Goal: Task Accomplishment & Management: Manage account settings

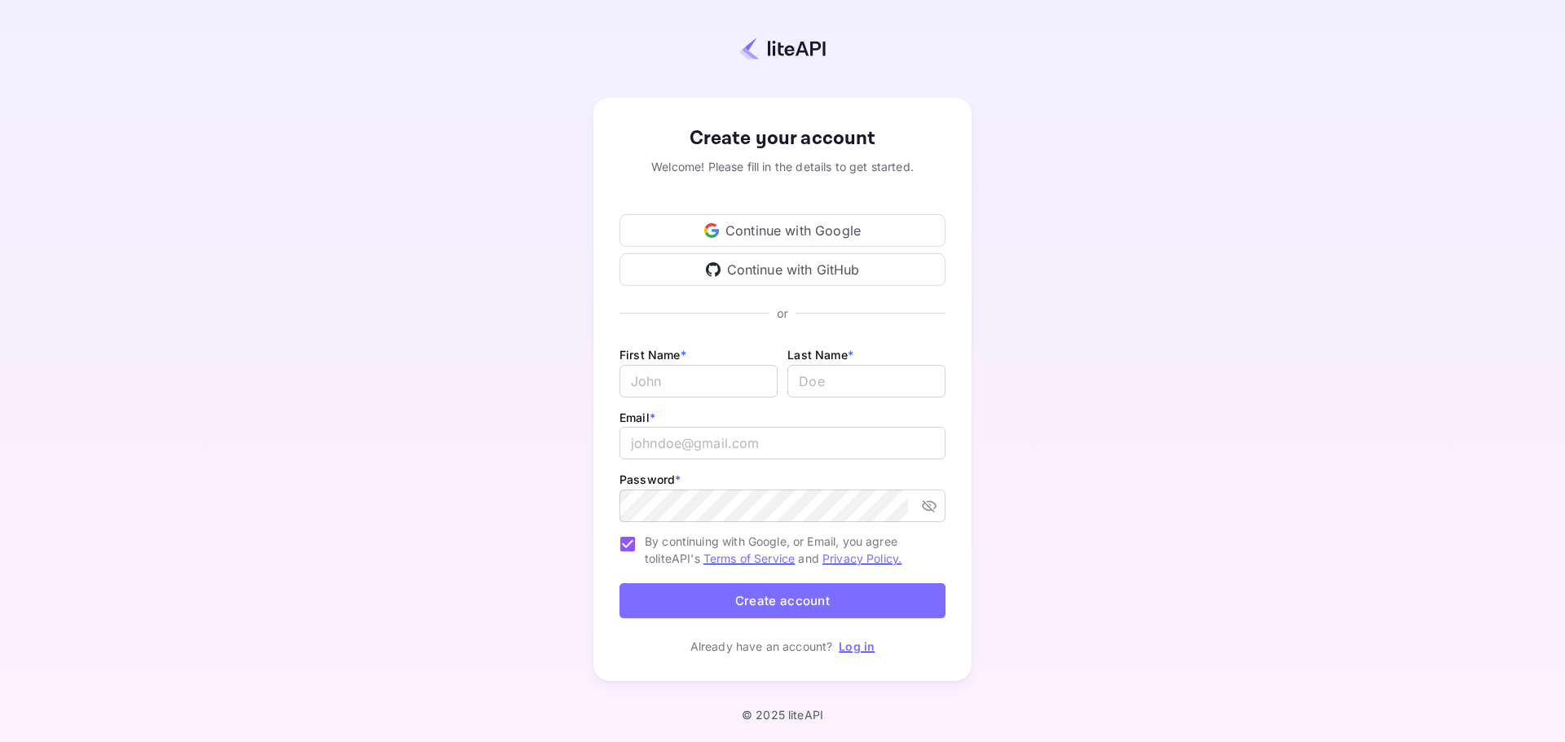
click at [808, 225] on div "Continue with Google" at bounding box center [782, 230] width 326 height 33
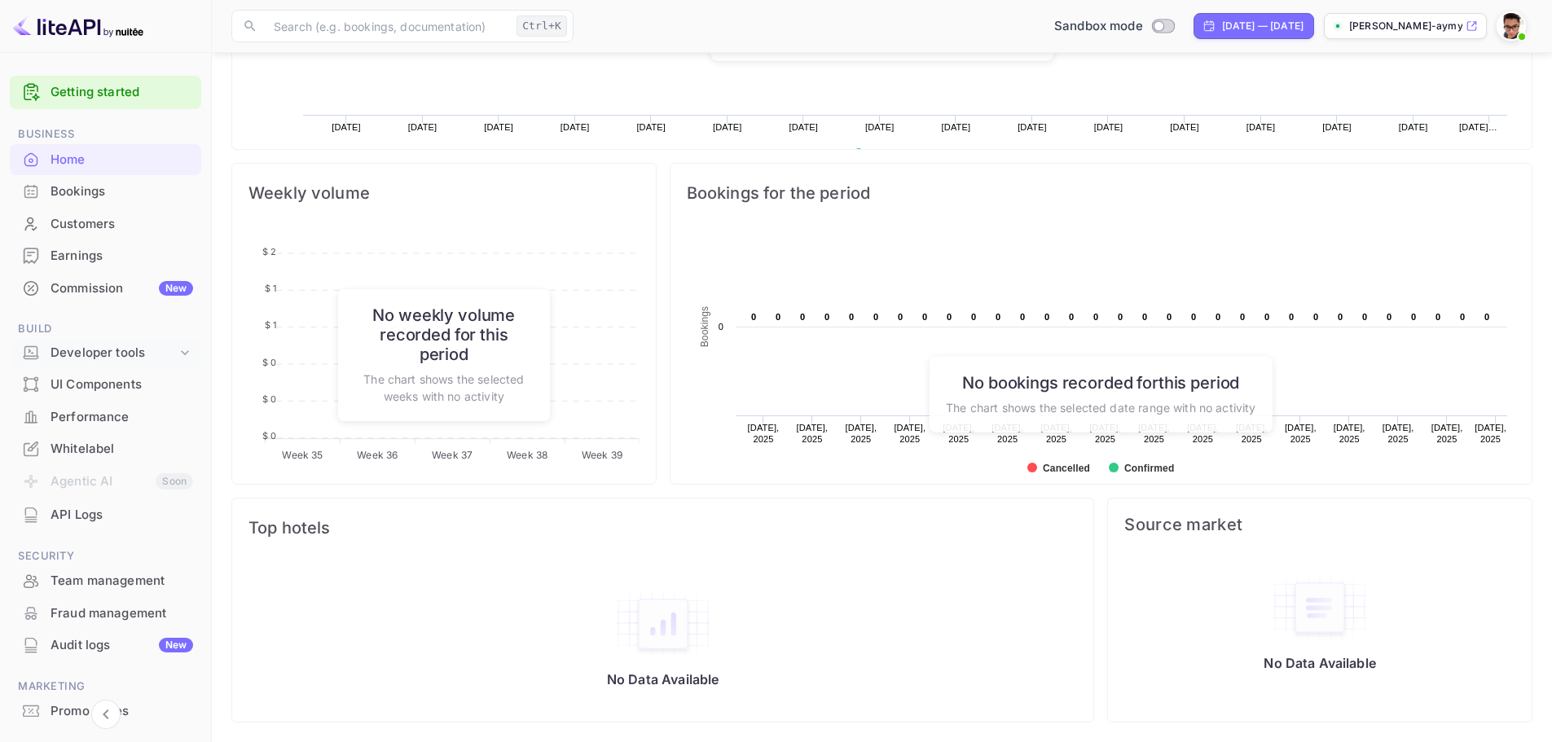
click at [107, 354] on div "Developer tools" at bounding box center [114, 353] width 126 height 19
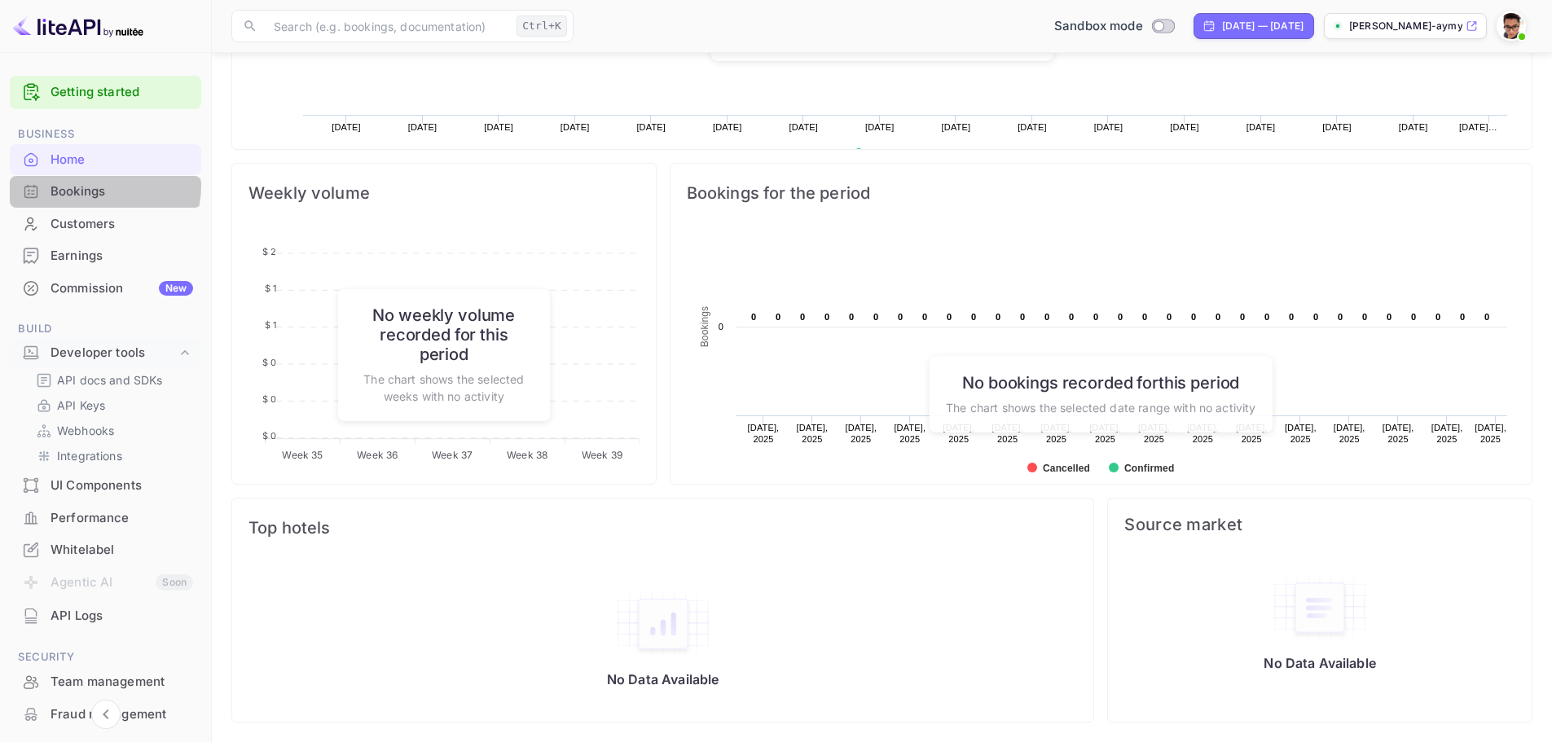
click at [98, 186] on div "Bookings" at bounding box center [122, 192] width 143 height 19
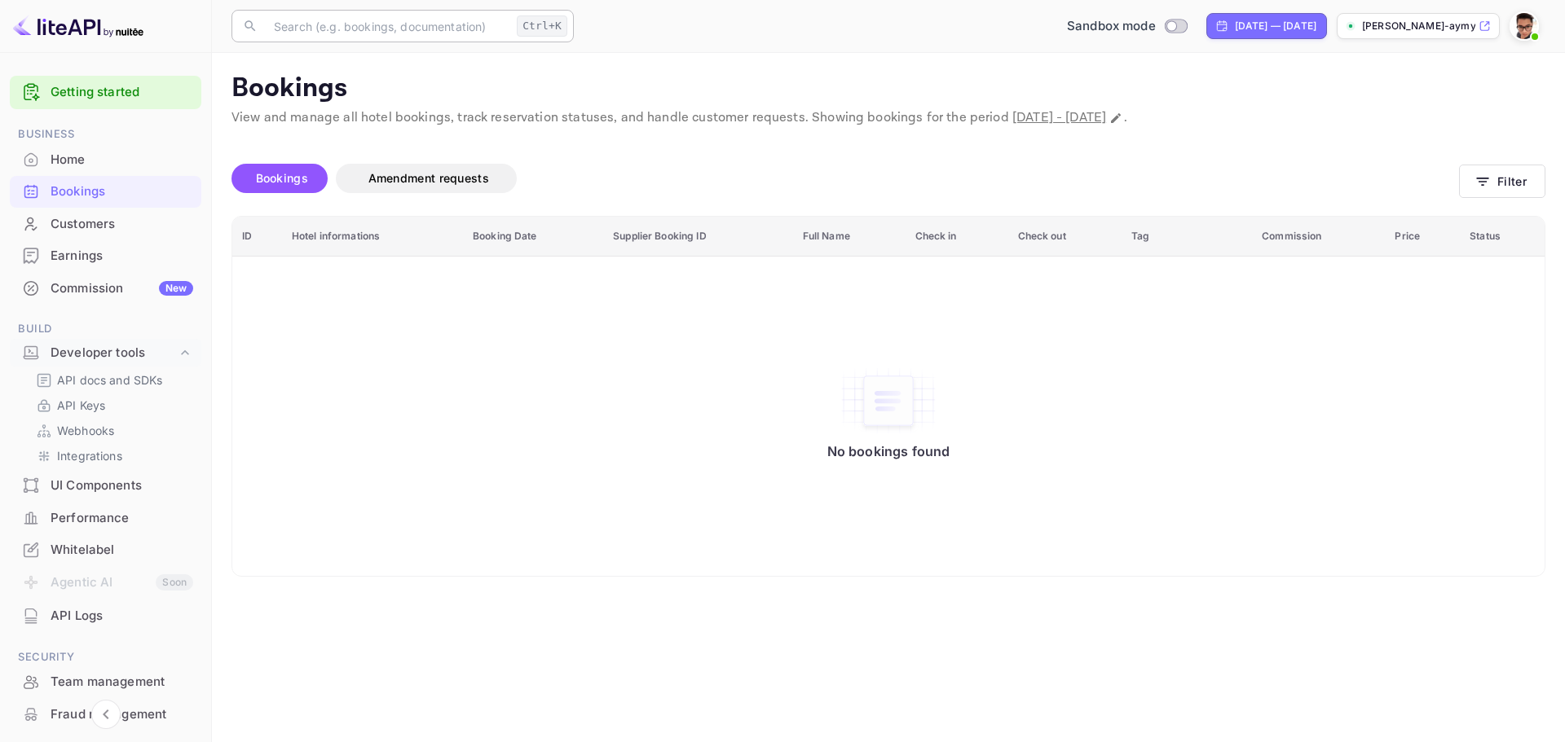
click at [402, 32] on input "text" at bounding box center [387, 26] width 246 height 33
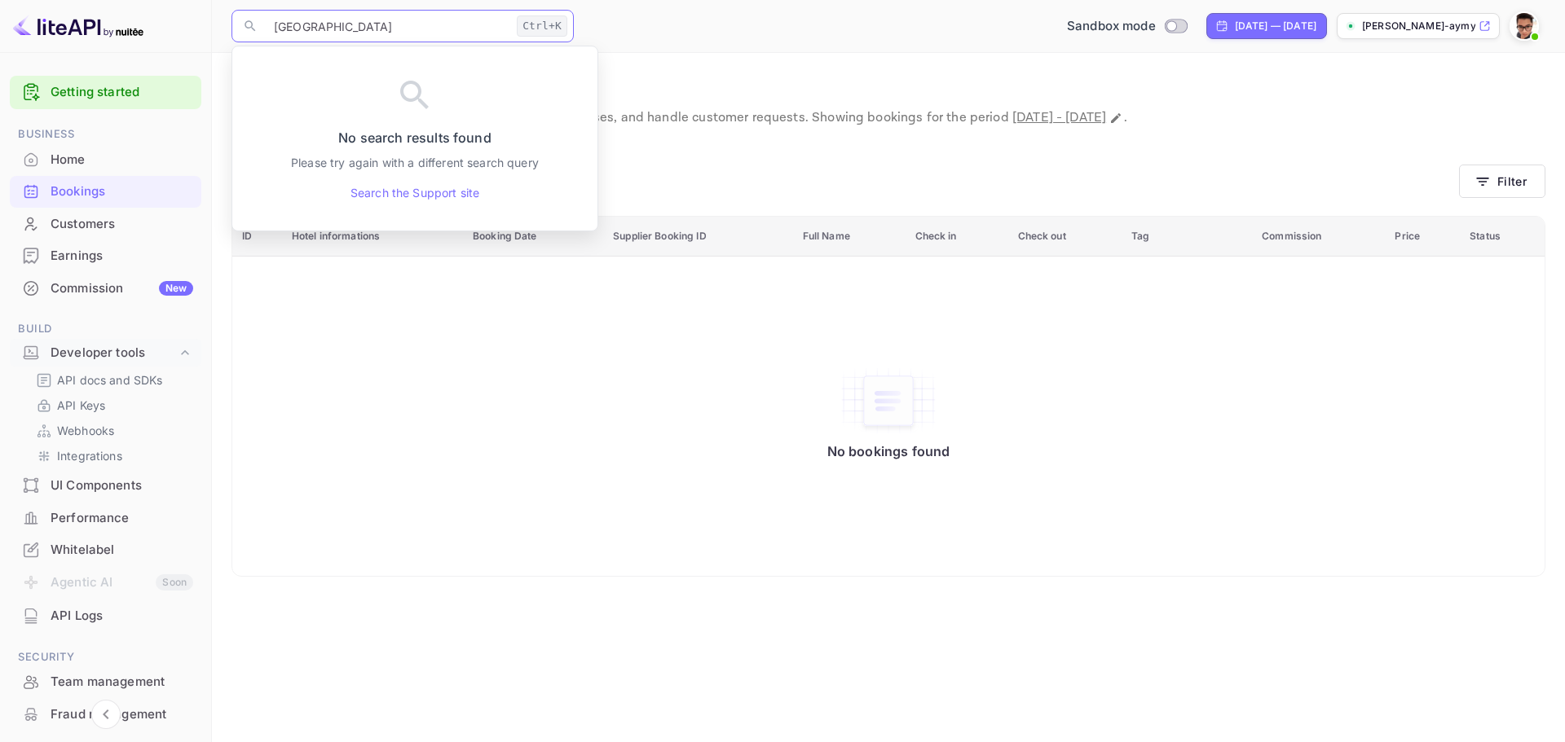
type input "[GEOGRAPHIC_DATA]"
click at [114, 156] on div "Home" at bounding box center [122, 160] width 143 height 19
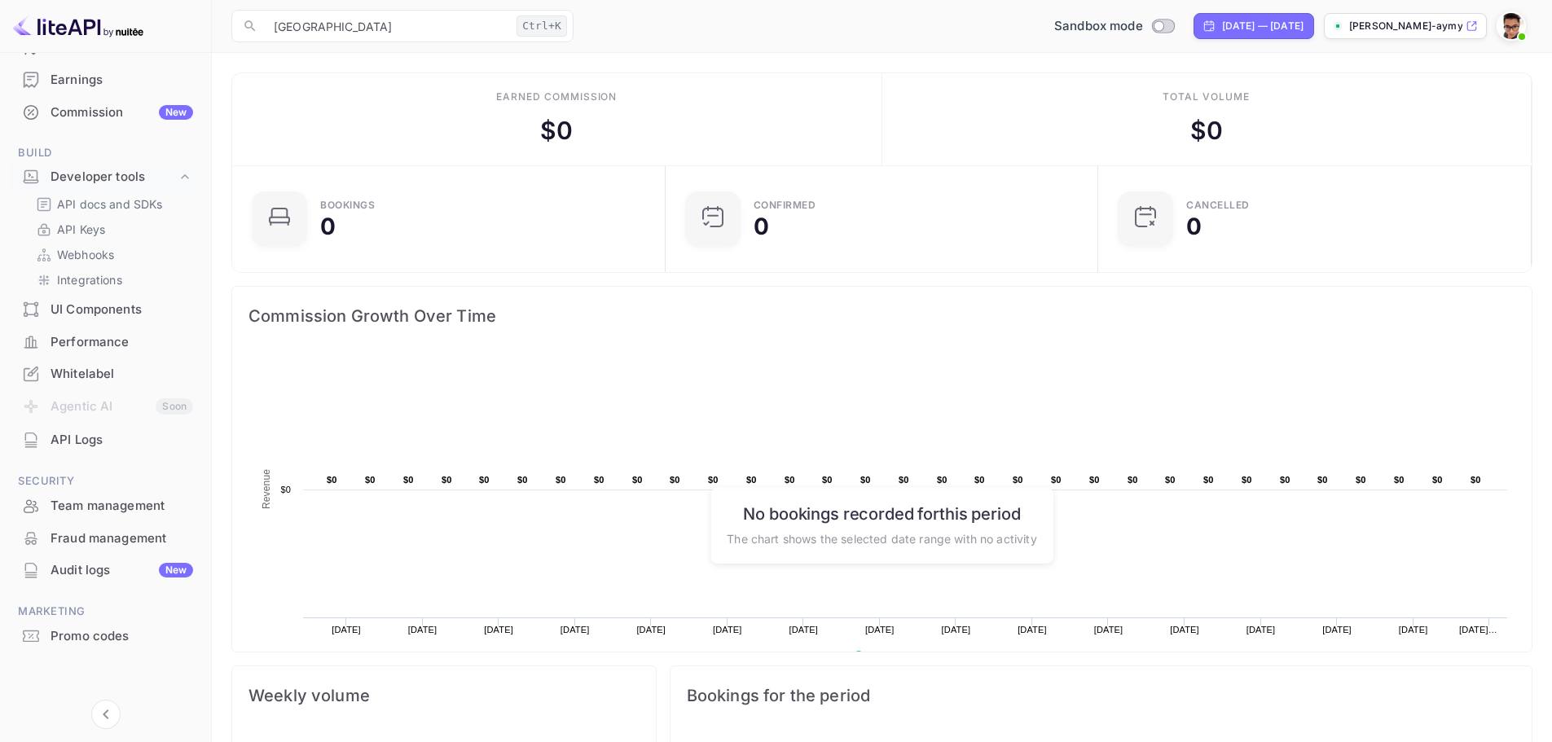
scroll to position [177, 0]
click at [1424, 29] on p "[PERSON_NAME]-aymy6.nui..." at bounding box center [1406, 26] width 113 height 15
click at [95, 121] on div "Commission New" at bounding box center [106, 112] width 192 height 32
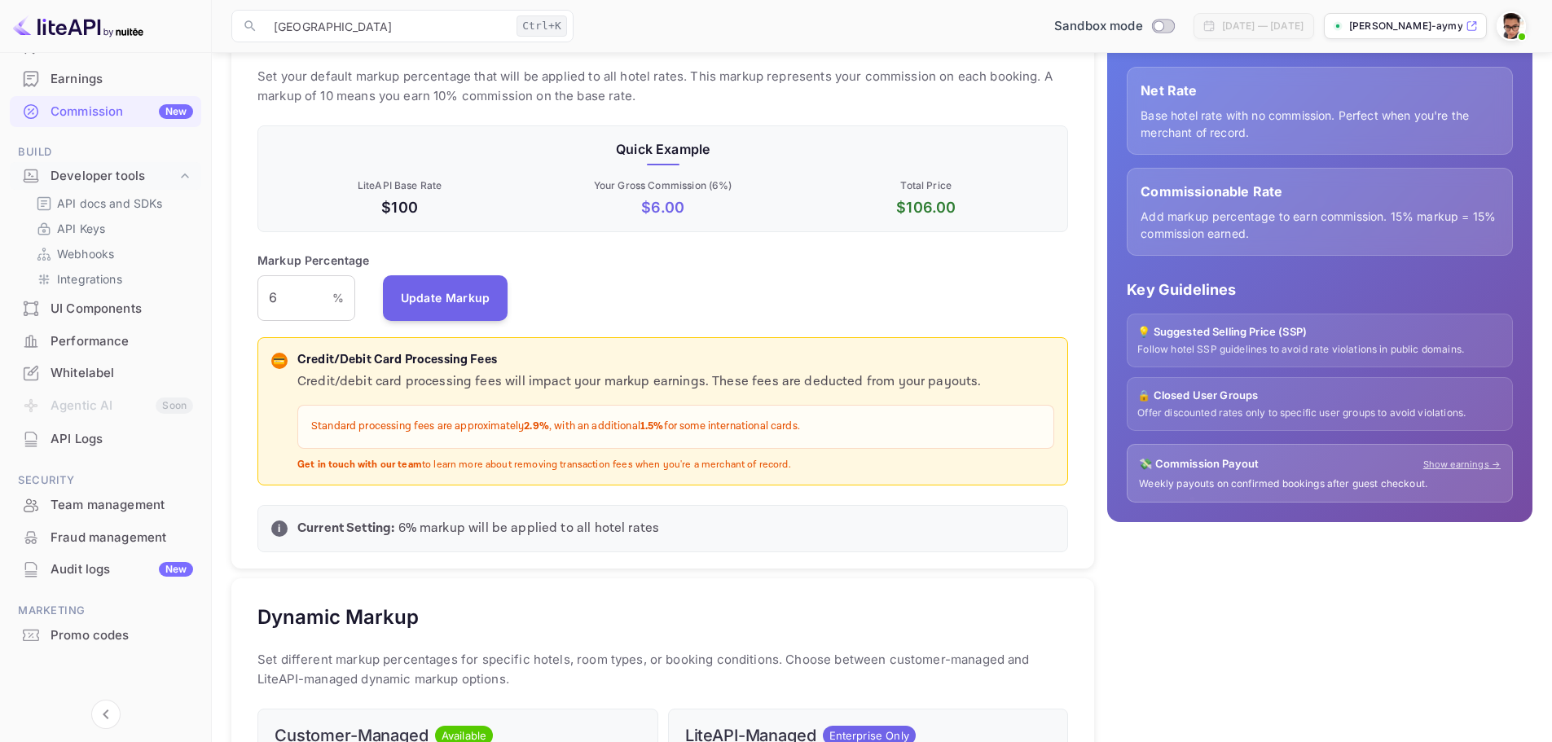
scroll to position [244, 0]
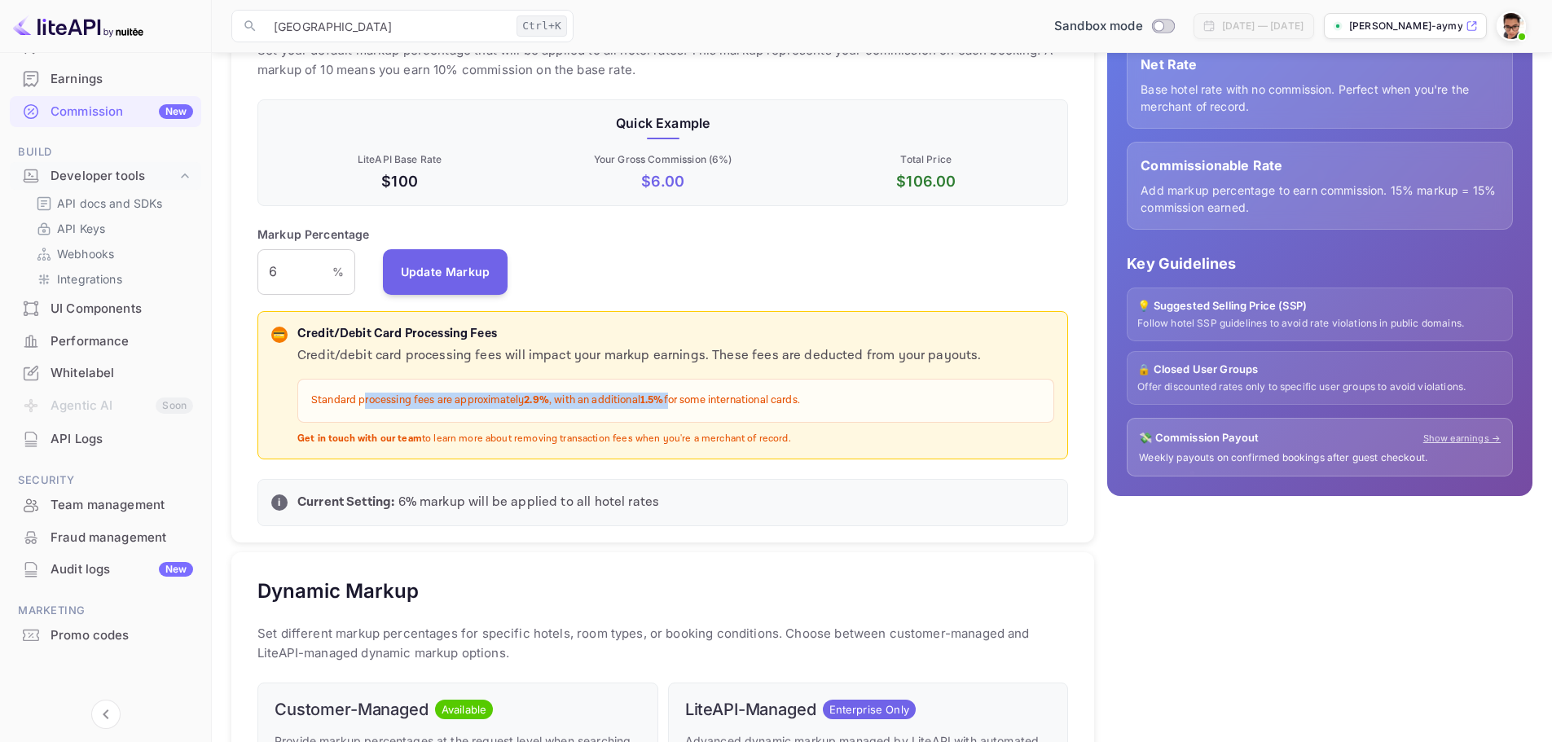
drag, startPoint x: 365, startPoint y: 403, endPoint x: 671, endPoint y: 395, distance: 306.5
click at [671, 395] on p "Standard processing fees are approximately 2.9% , with an additional 1.5% for s…" at bounding box center [675, 401] width 729 height 16
drag, startPoint x: 400, startPoint y: 501, endPoint x: 527, endPoint y: 501, distance: 127.1
click at [527, 501] on p "Current Setting: 6 % markup will be applied to all hotel rates" at bounding box center [675, 503] width 757 height 20
click at [620, 494] on p "Current Setting: 6 % markup will be applied to all hotel rates" at bounding box center [675, 503] width 757 height 20
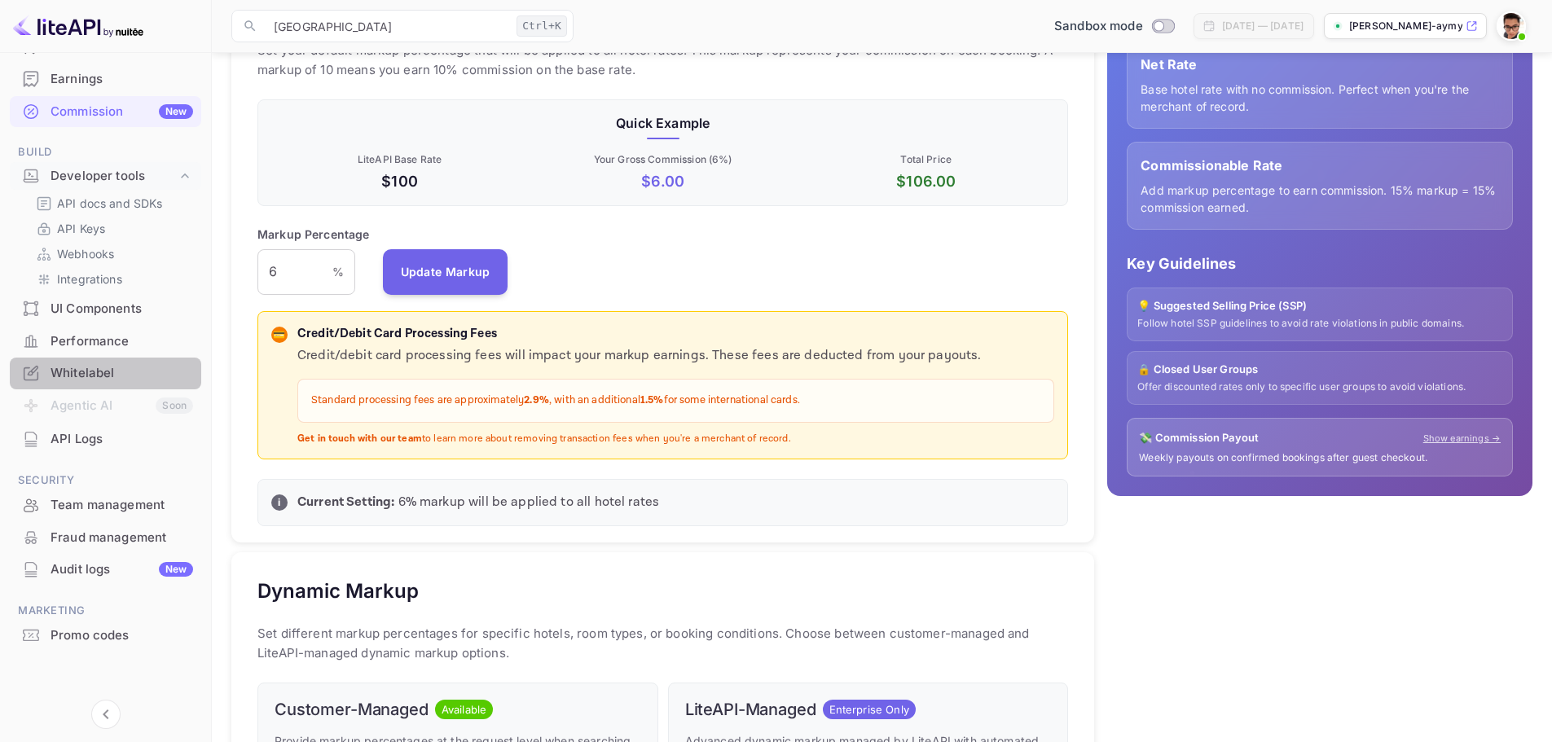
click at [105, 372] on div "Whitelabel" at bounding box center [122, 373] width 143 height 19
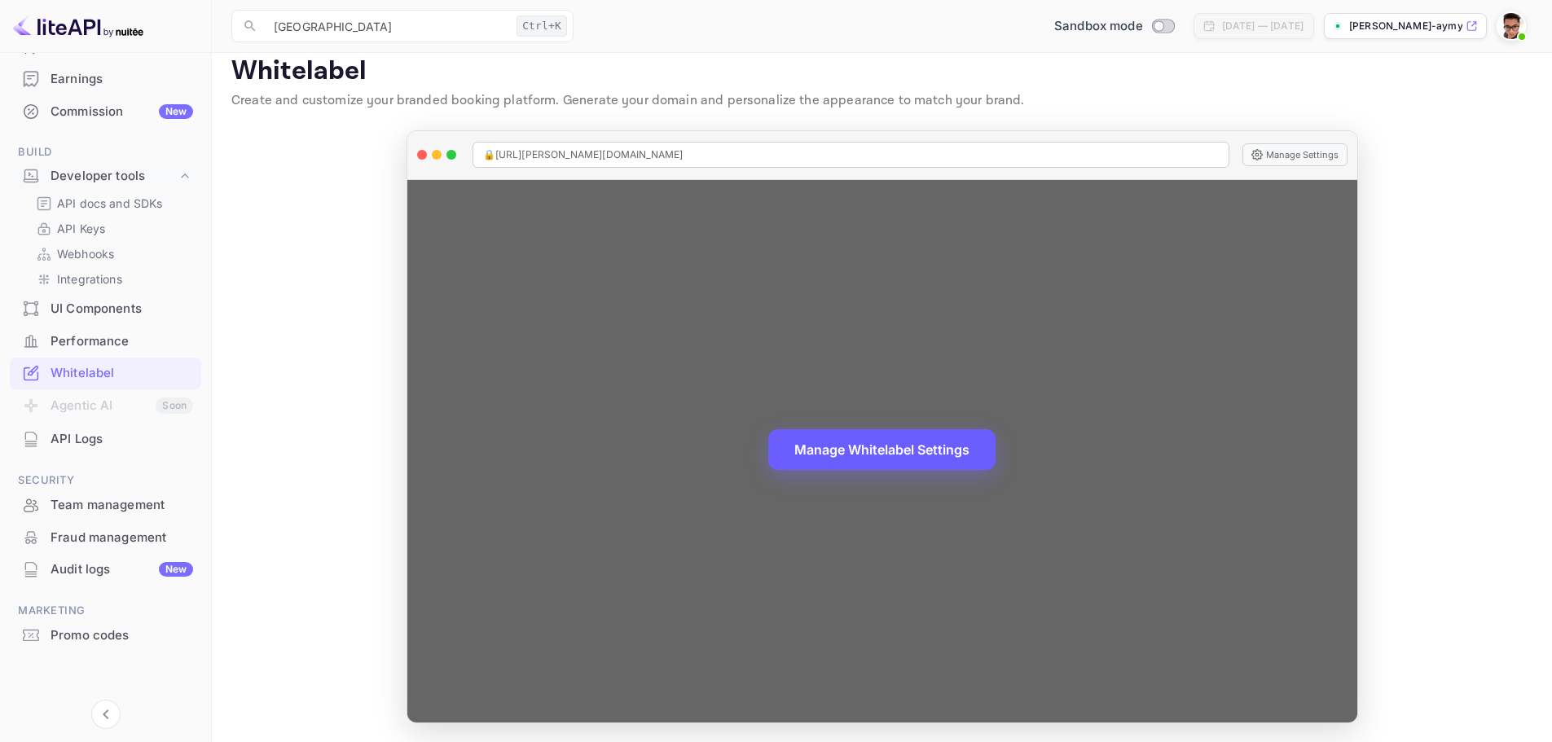
scroll to position [18, 0]
click at [855, 460] on button "Manage Whitelabel Settings" at bounding box center [881, 449] width 227 height 41
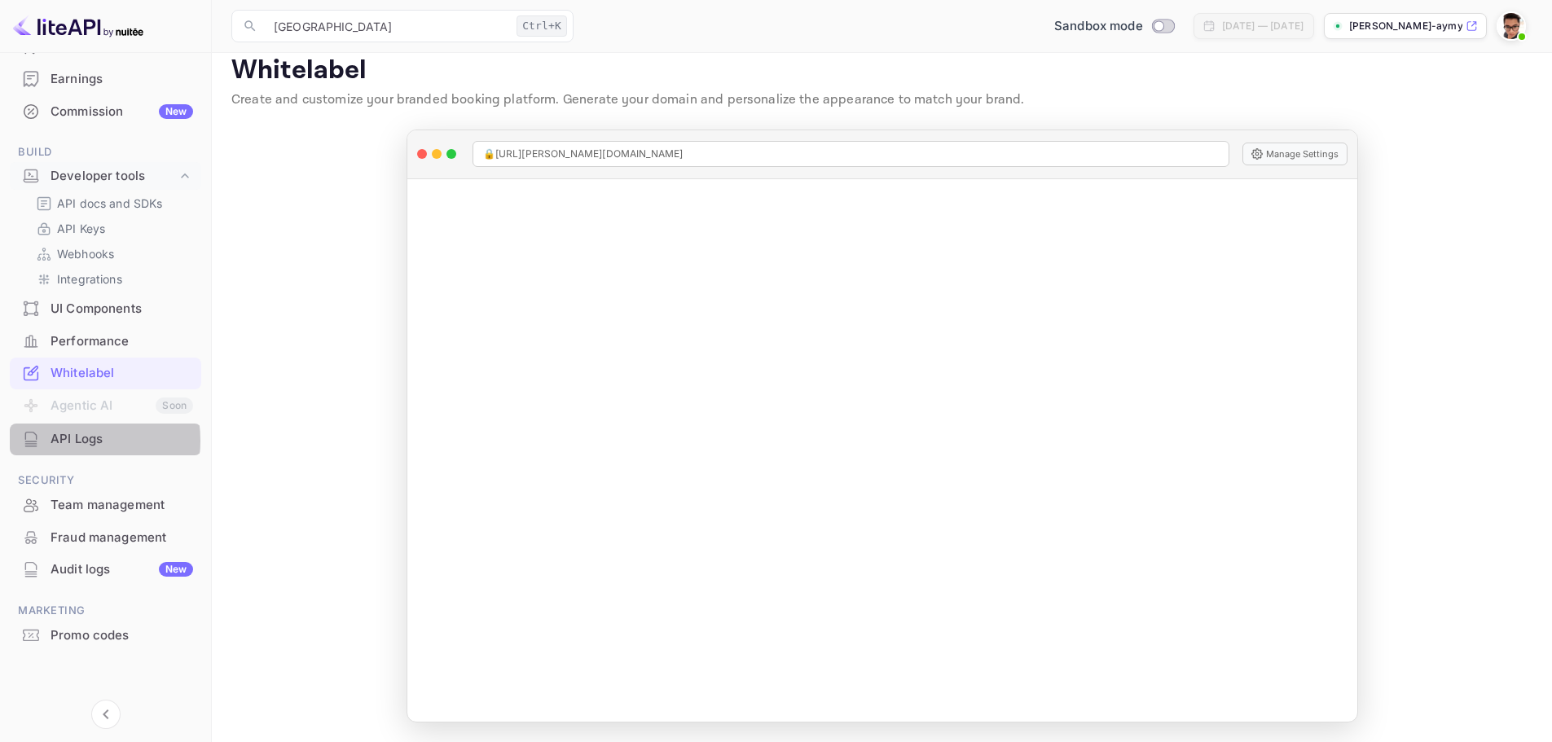
click at [71, 441] on div "API Logs" at bounding box center [122, 439] width 143 height 19
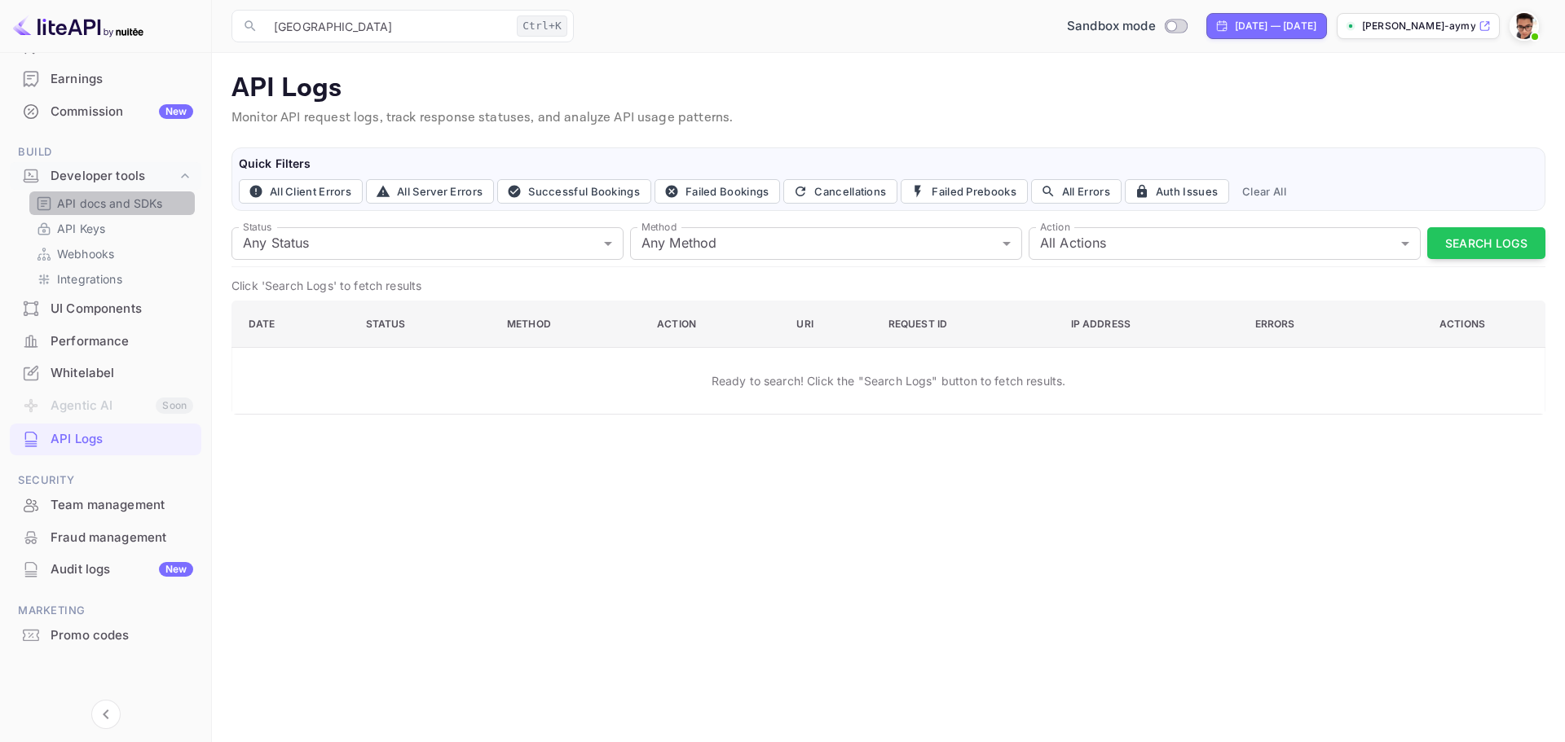
click at [117, 206] on p "API docs and SDKs" at bounding box center [110, 203] width 106 height 17
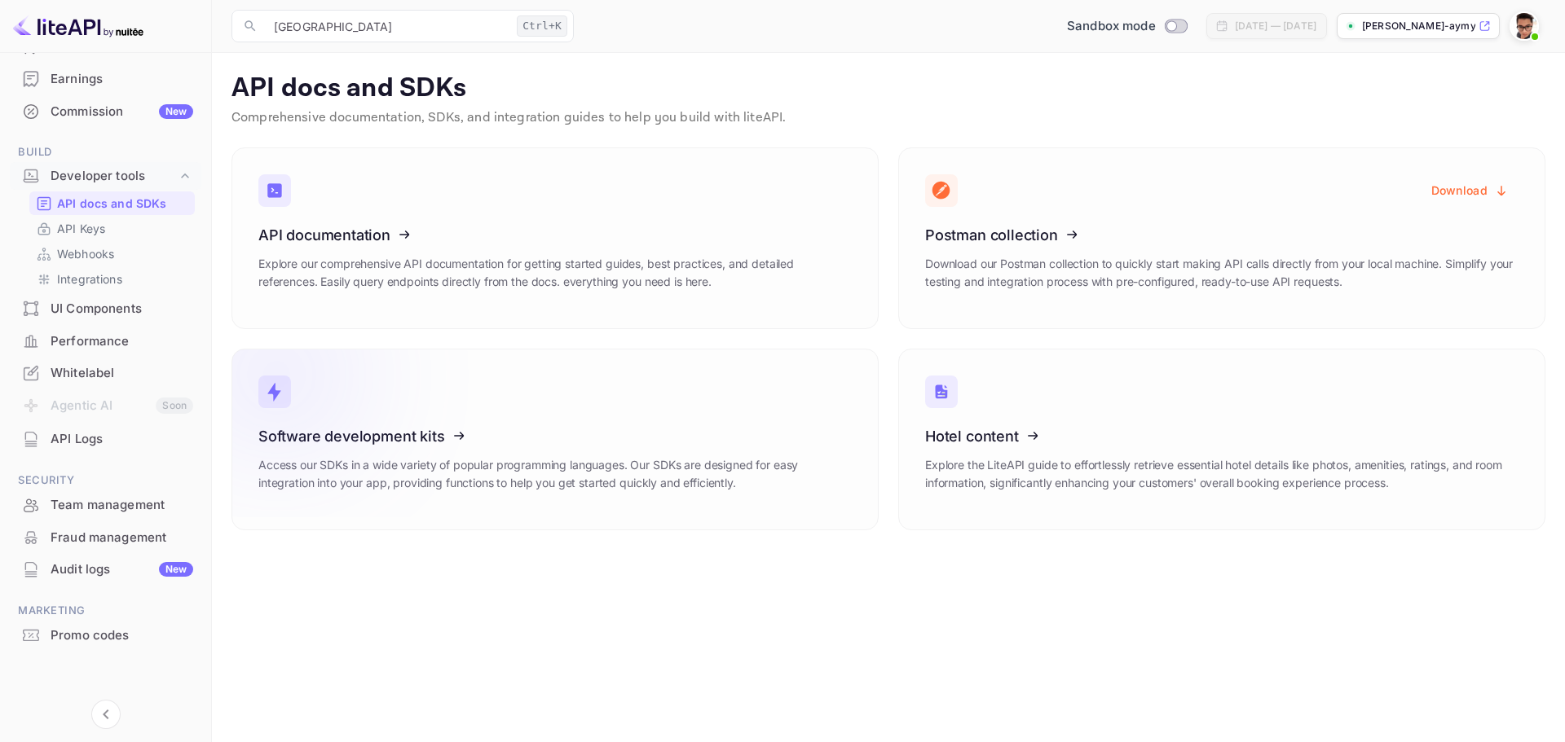
click at [628, 452] on div "Software development kits Access our SDKs in a wide variety of popular programm…" at bounding box center [554, 466] width 593 height 76
click at [93, 376] on div "Whitelabel" at bounding box center [122, 373] width 143 height 19
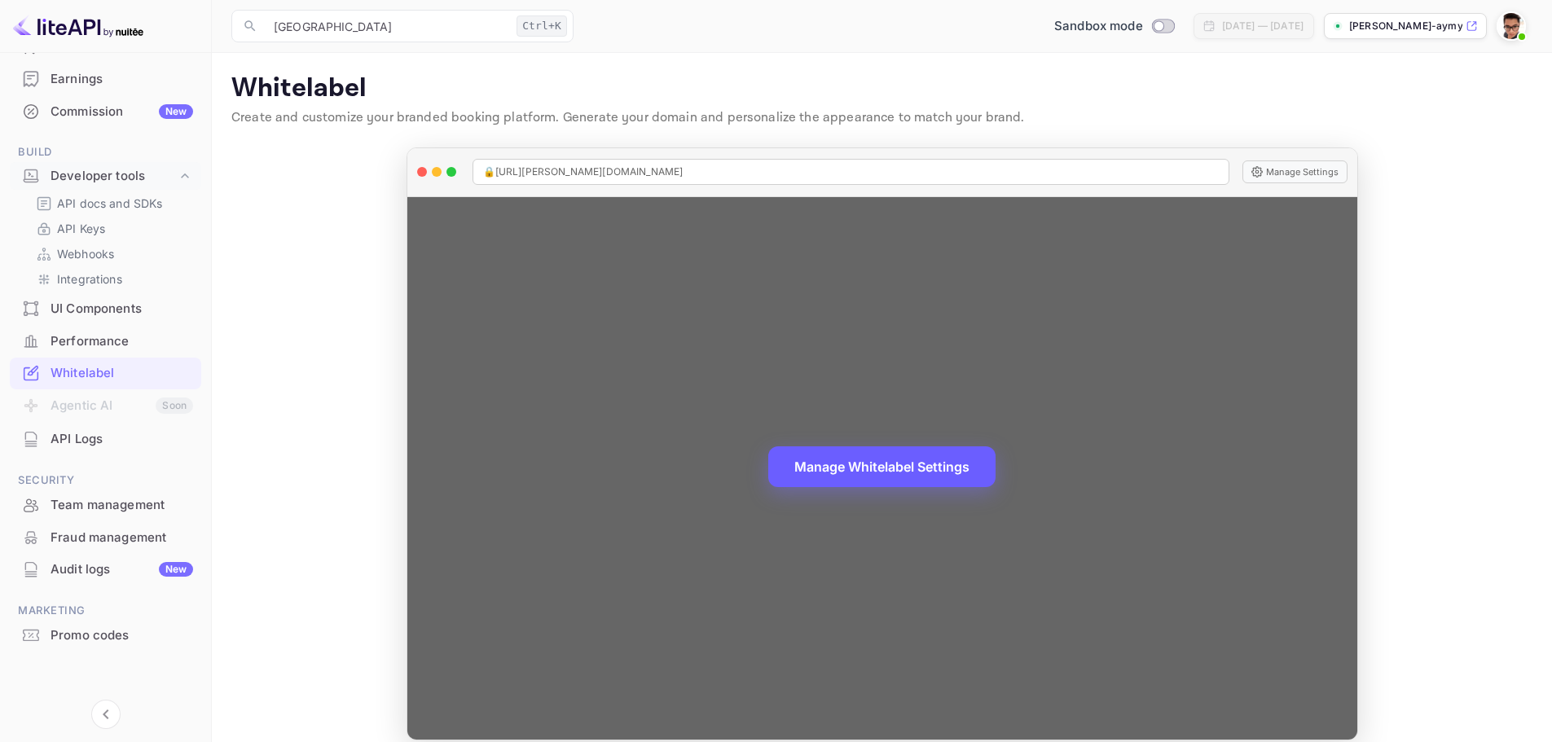
click at [840, 463] on button "Manage Whitelabel Settings" at bounding box center [881, 467] width 227 height 41
